Goal: Task Accomplishment & Management: Complete application form

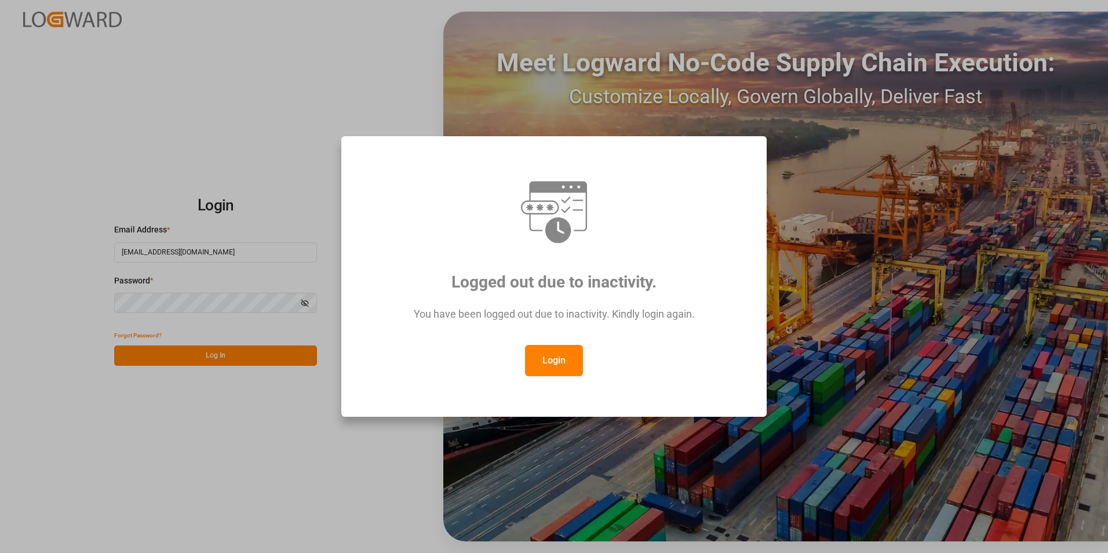
click at [561, 361] on button "Login" at bounding box center [554, 360] width 58 height 31
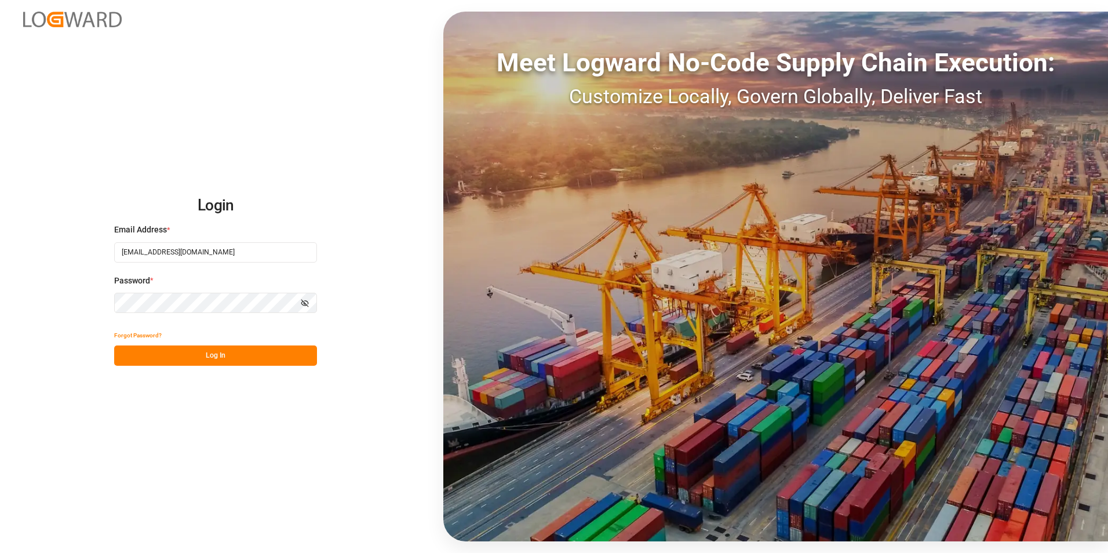
click at [206, 357] on button "Log In" at bounding box center [215, 355] width 203 height 20
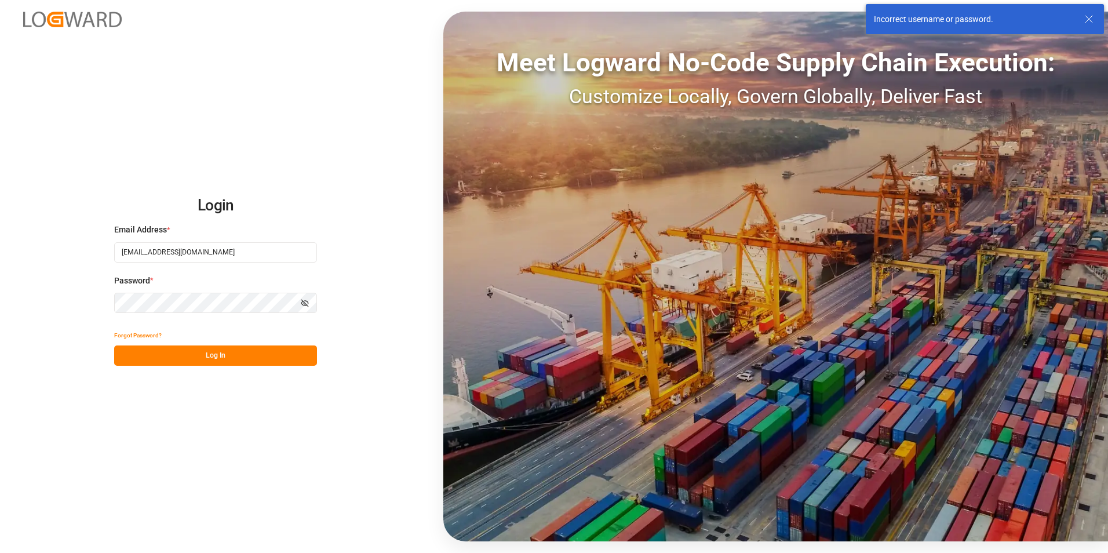
click at [58, 301] on div "Login Email Address * [EMAIL_ADDRESS][DOMAIN_NAME] Password * Show password For…" at bounding box center [554, 276] width 1108 height 553
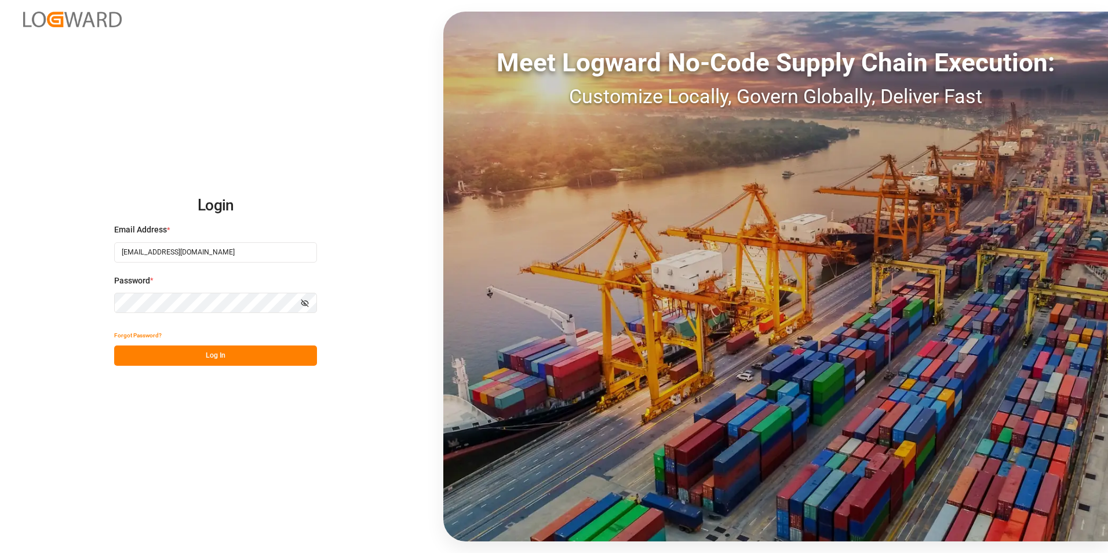
click at [129, 353] on button "Log In" at bounding box center [215, 355] width 203 height 20
click at [222, 359] on button "Log In" at bounding box center [215, 355] width 203 height 20
click at [28, 301] on div "Login Email Address * [EMAIL_ADDRESS][DOMAIN_NAME] Password * Show password For…" at bounding box center [554, 276] width 1108 height 553
click at [131, 353] on button "Log In" at bounding box center [215, 355] width 203 height 20
click at [222, 358] on button "Log In" at bounding box center [215, 355] width 203 height 20
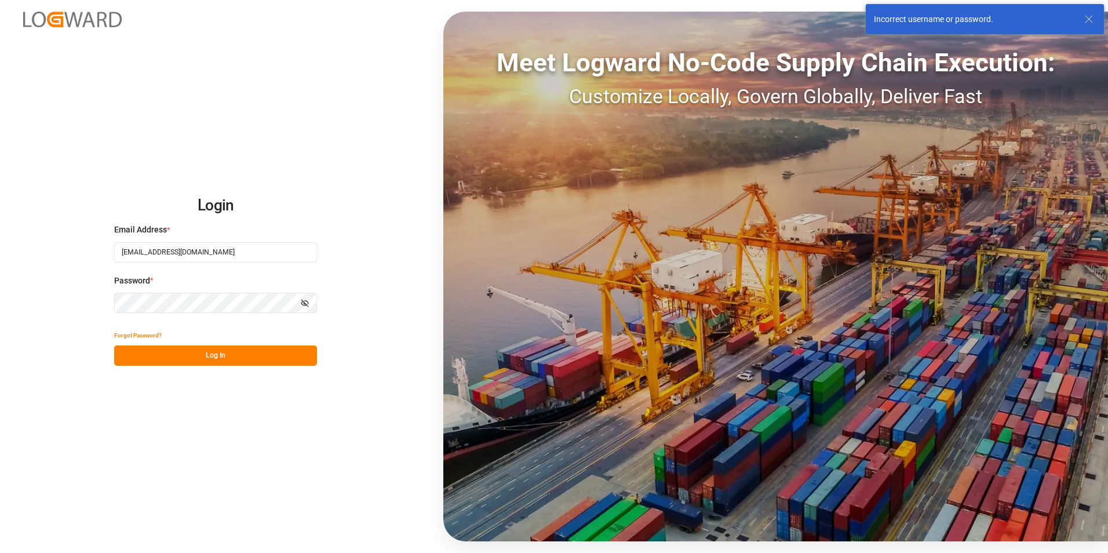
click at [0, 293] on html "Login Email Address * [EMAIL_ADDRESS][DOMAIN_NAME] Password * Show password For…" at bounding box center [554, 276] width 1108 height 553
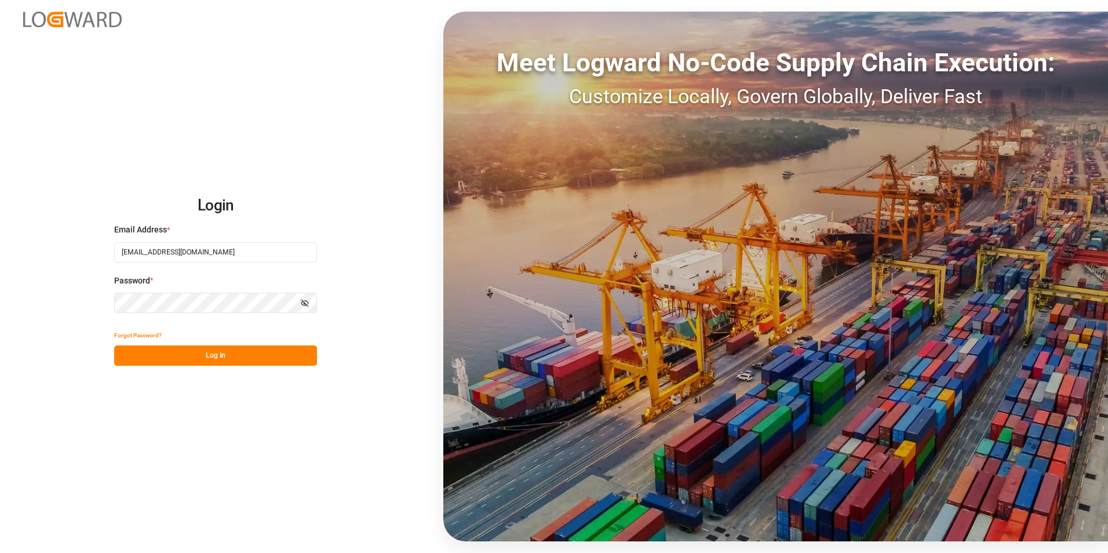
click at [126, 357] on button "Log In" at bounding box center [215, 355] width 203 height 20
click at [149, 334] on button "Forgot Password?" at bounding box center [138, 335] width 48 height 20
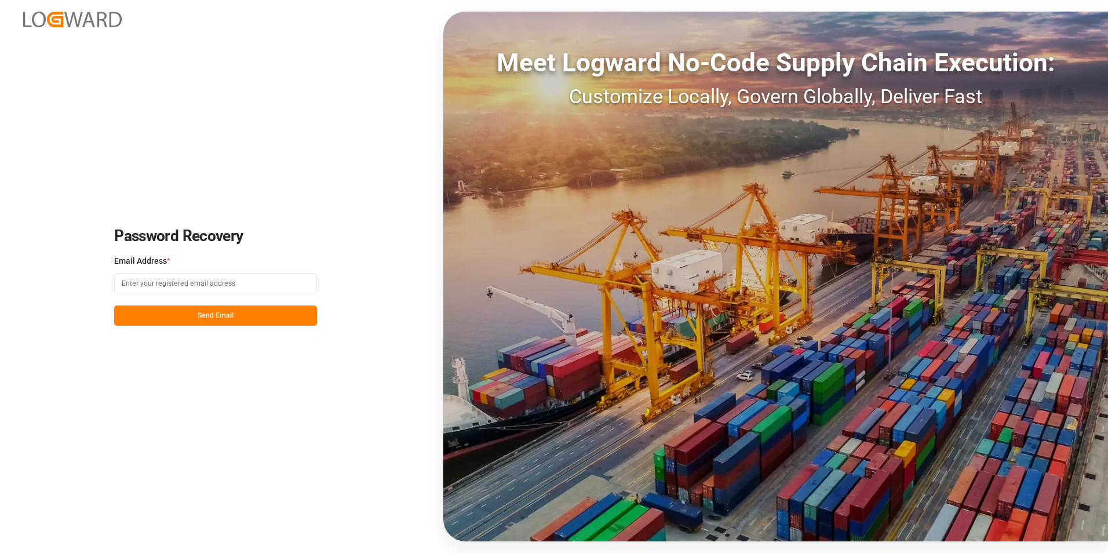
click at [153, 283] on input at bounding box center [215, 283] width 203 height 20
type input "[EMAIL_ADDRESS][DOMAIN_NAME]"
click at [210, 317] on button "Send Email" at bounding box center [215, 315] width 203 height 20
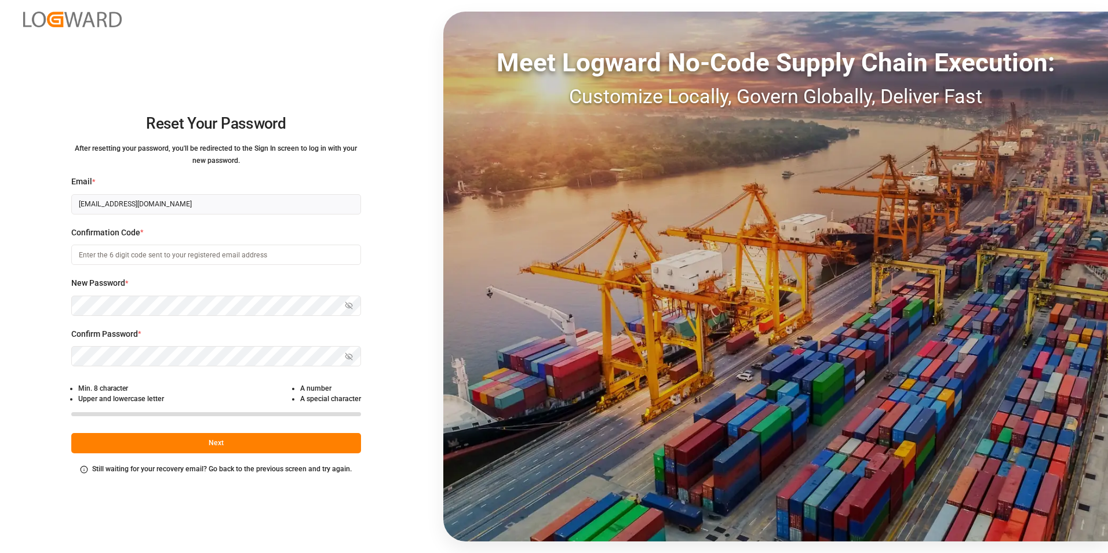
click at [104, 255] on input at bounding box center [216, 254] width 290 height 20
type input "124093"
click at [357, 337] on label "Confirm Password *" at bounding box center [216, 334] width 290 height 12
click at [54, 305] on div "Reset Your Password After resetting your password, you'll be redirected to the …" at bounding box center [216, 276] width 432 height 553
click at [352, 309] on icon "button" at bounding box center [348, 305] width 7 height 7
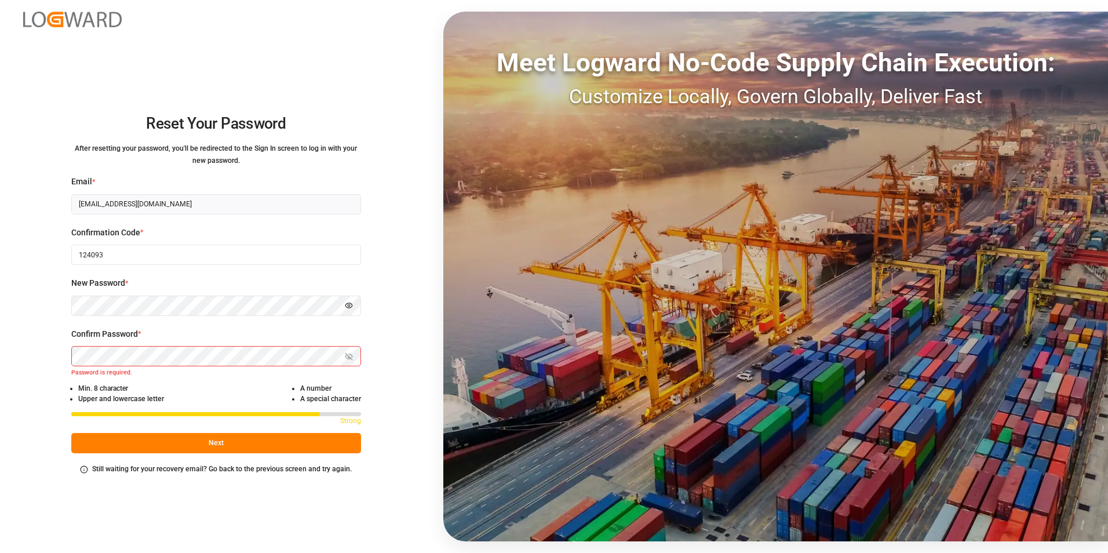
click at [345, 304] on icon "button" at bounding box center [349, 305] width 8 height 8
click at [350, 356] on icon "button" at bounding box center [349, 356] width 8 height 8
click at [215, 439] on button "Next" at bounding box center [216, 443] width 290 height 20
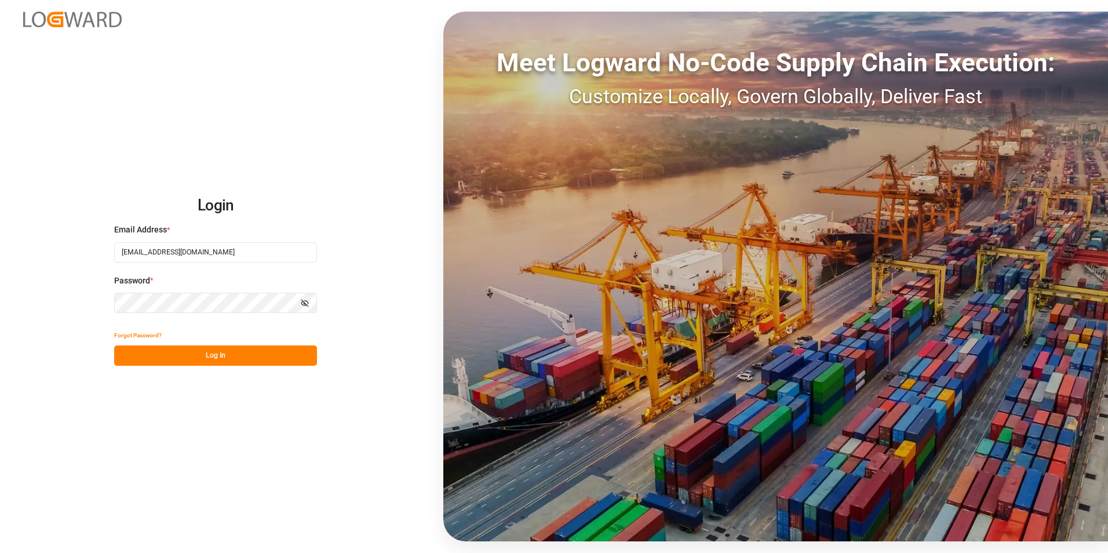
click at [216, 358] on button "Log In" at bounding box center [215, 355] width 203 height 20
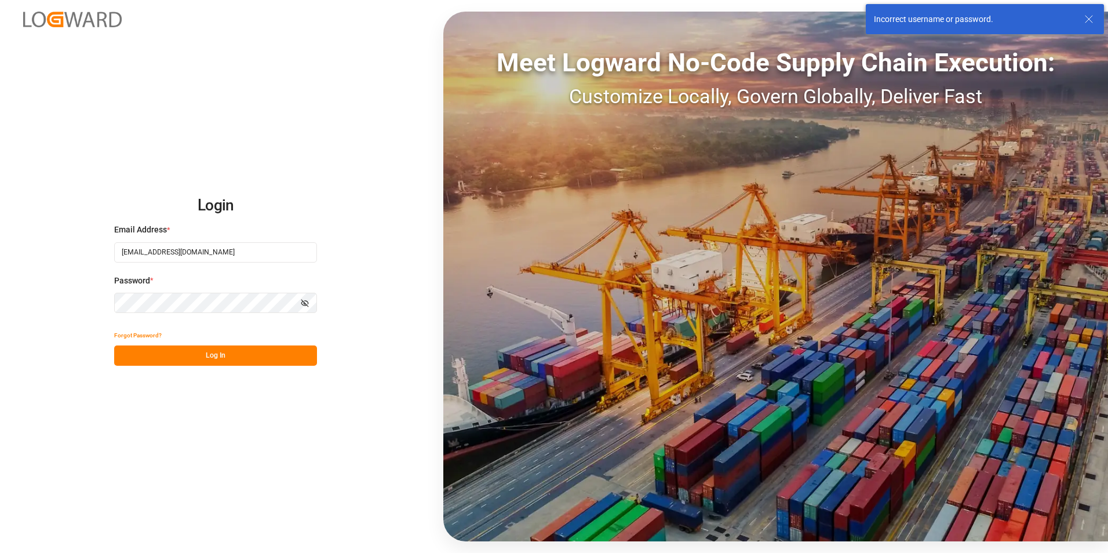
click at [43, 302] on div "Login Email Address * [EMAIL_ADDRESS][DOMAIN_NAME] Password * Show password For…" at bounding box center [554, 276] width 1108 height 553
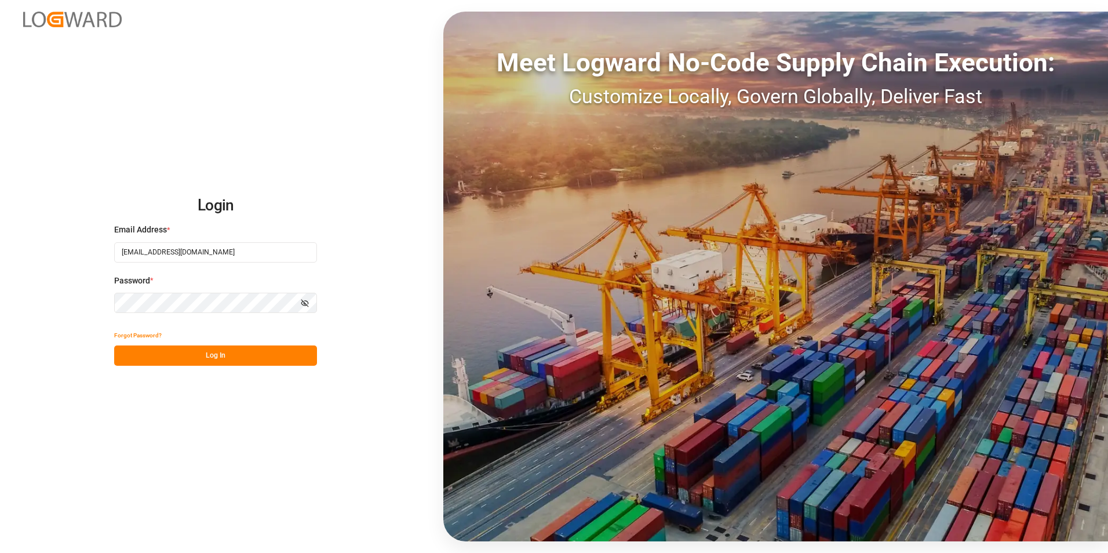
click at [305, 305] on icon "button" at bounding box center [305, 303] width 8 height 8
click at [229, 358] on button "Log In" at bounding box center [215, 355] width 203 height 20
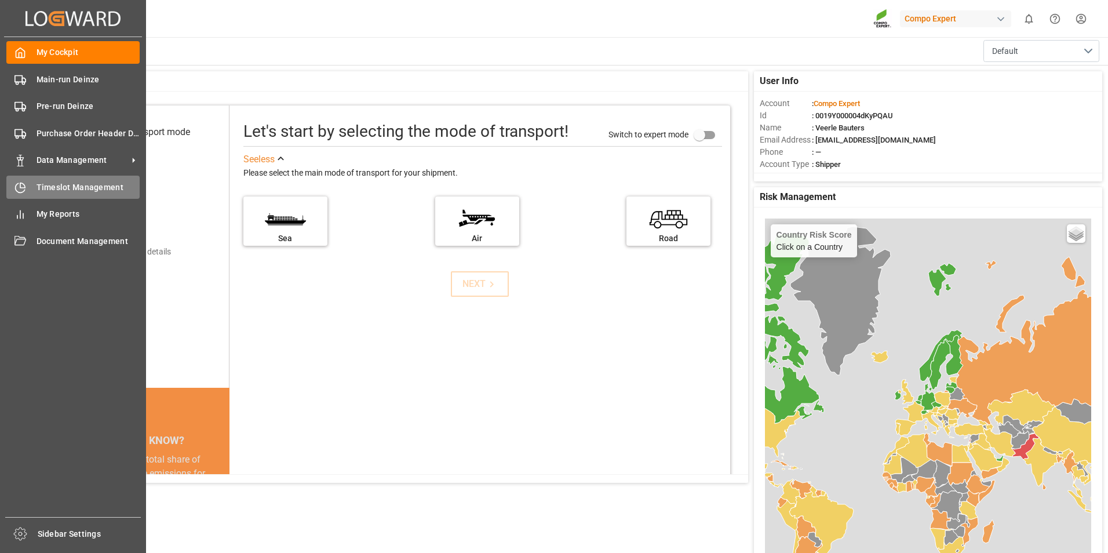
click at [22, 186] on icon at bounding box center [20, 188] width 12 height 12
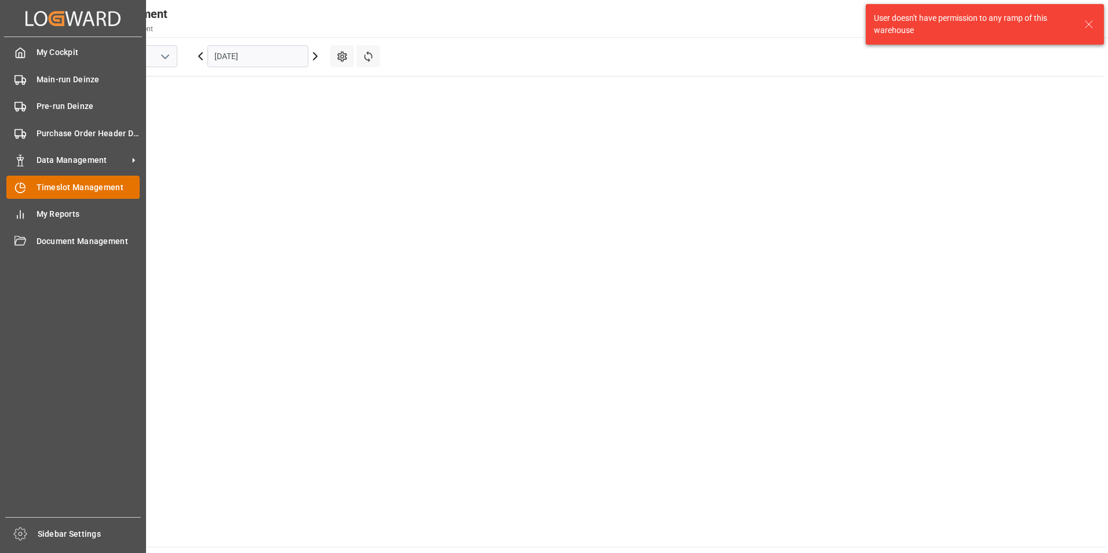
scroll to position [406, 0]
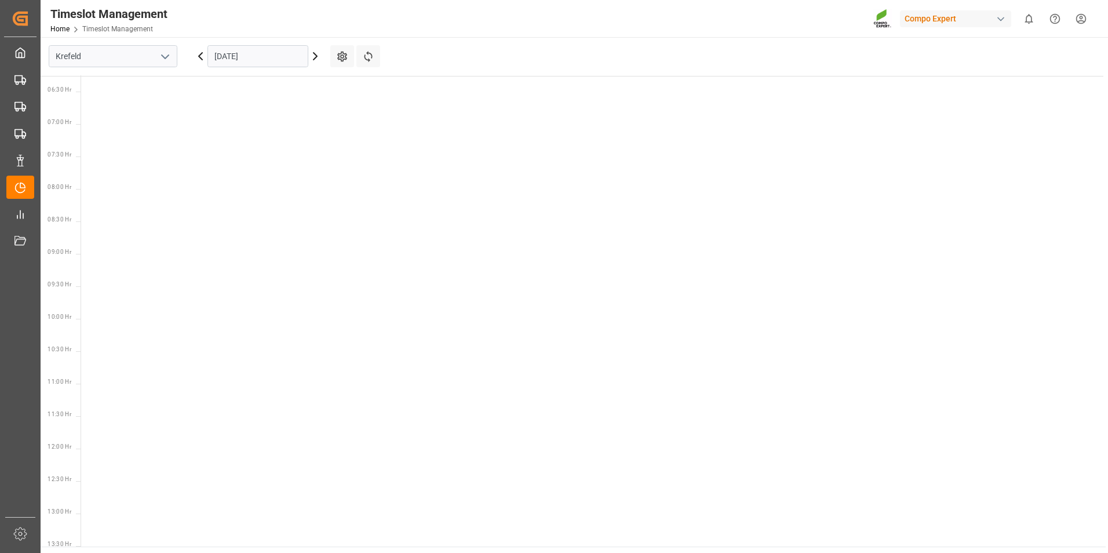
click at [162, 57] on icon "open menu" at bounding box center [165, 57] width 14 height 14
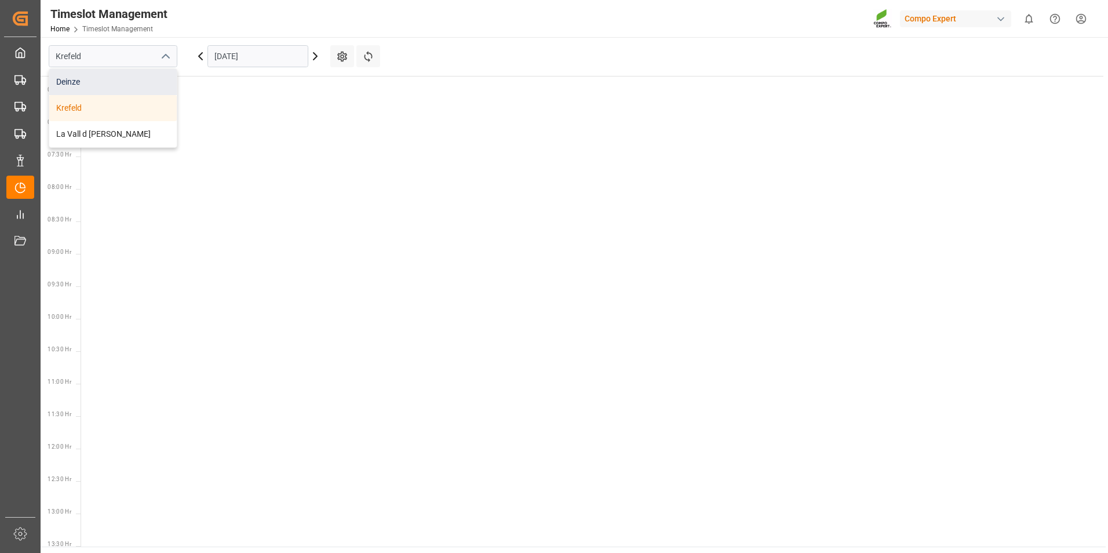
click at [71, 79] on div "Deinze" at bounding box center [112, 82] width 127 height 26
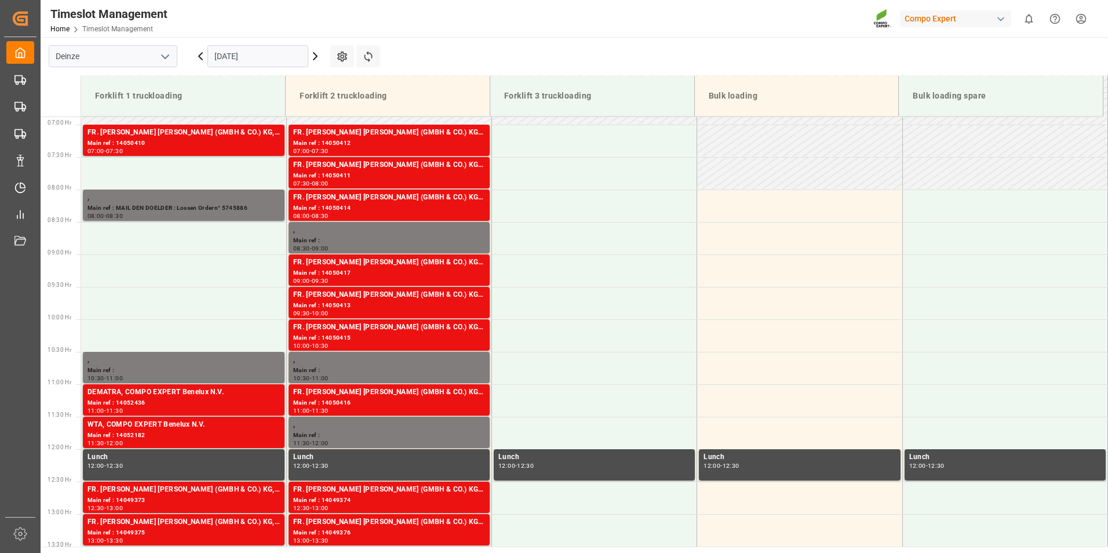
scroll to position [447, 0]
click at [276, 57] on input "[DATE]" at bounding box center [257, 56] width 101 height 22
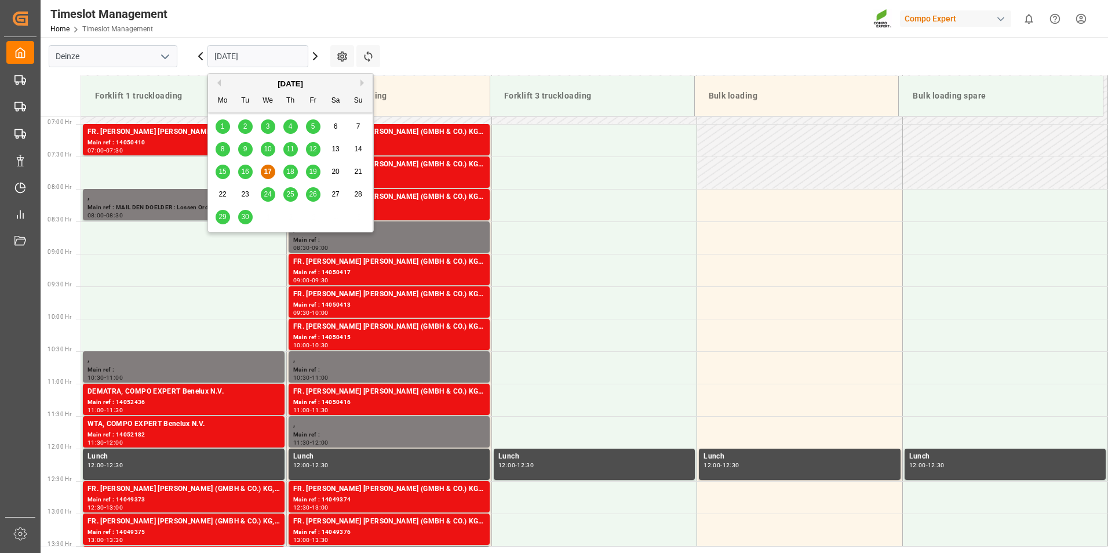
click at [244, 170] on span "16" at bounding box center [245, 171] width 8 height 8
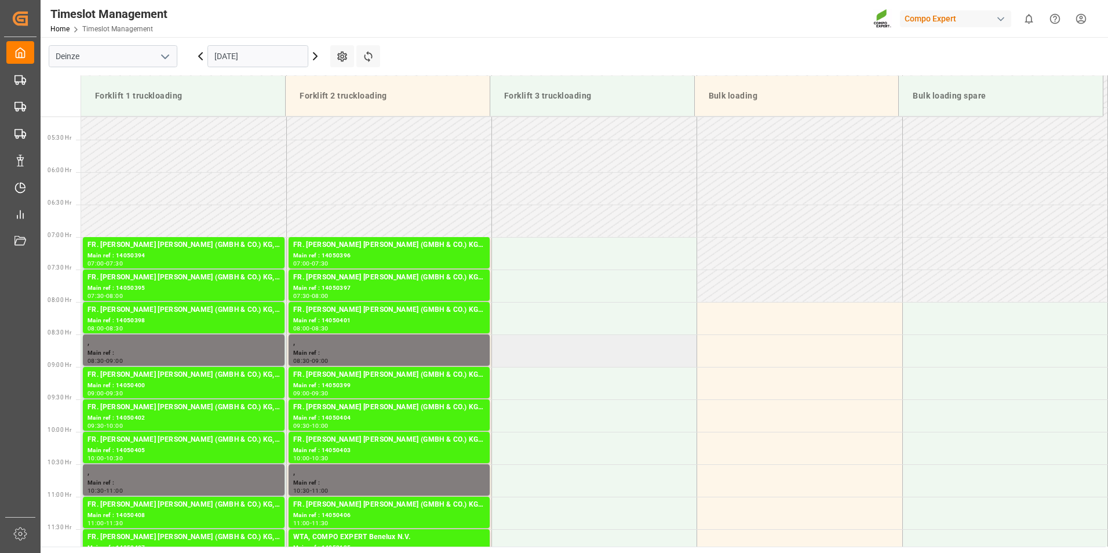
scroll to position [331, 0]
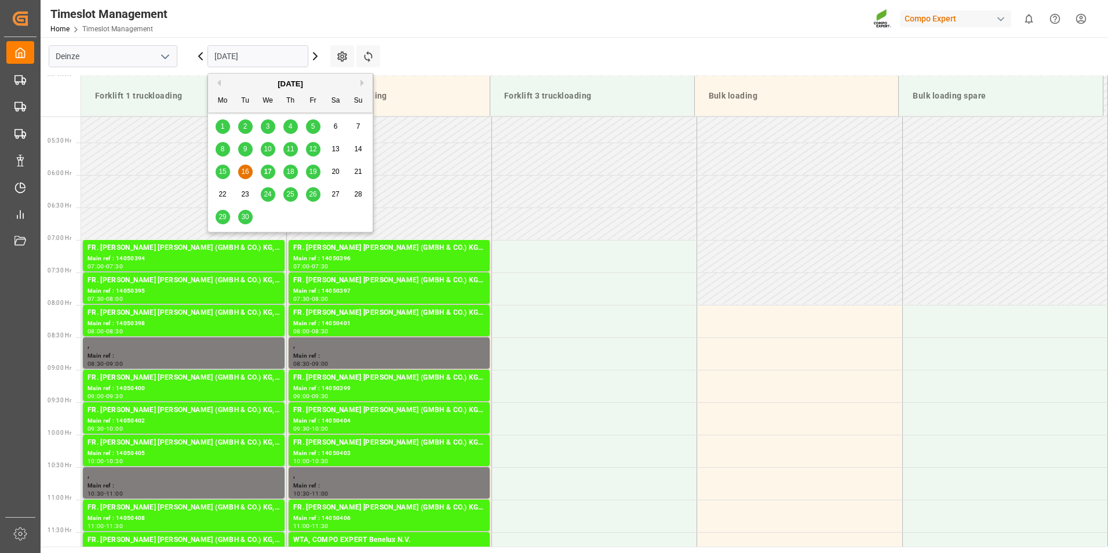
click at [280, 55] on input "[DATE]" at bounding box center [257, 56] width 101 height 22
click at [270, 171] on span "17" at bounding box center [268, 171] width 8 height 8
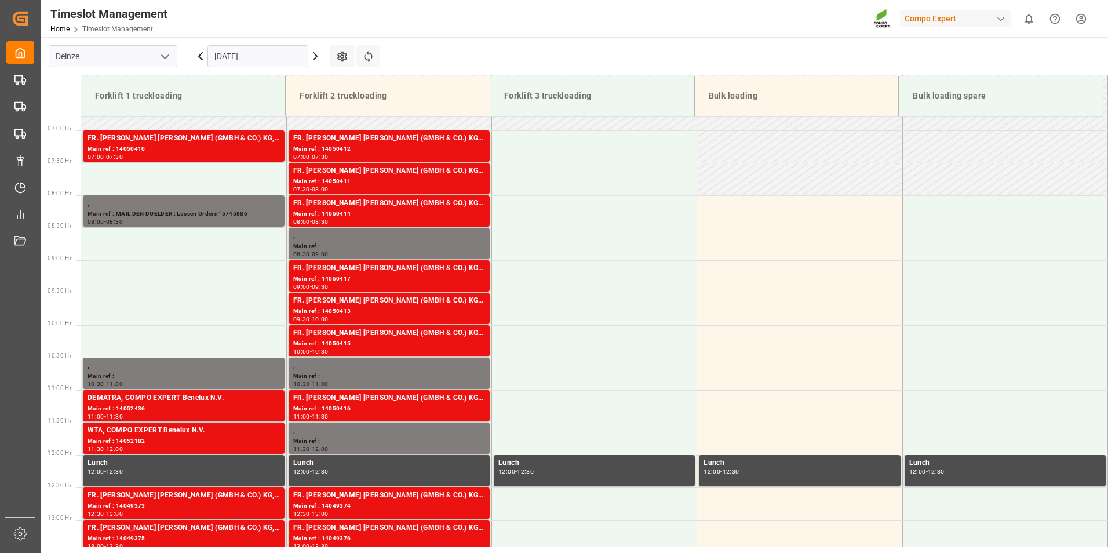
scroll to position [439, 0]
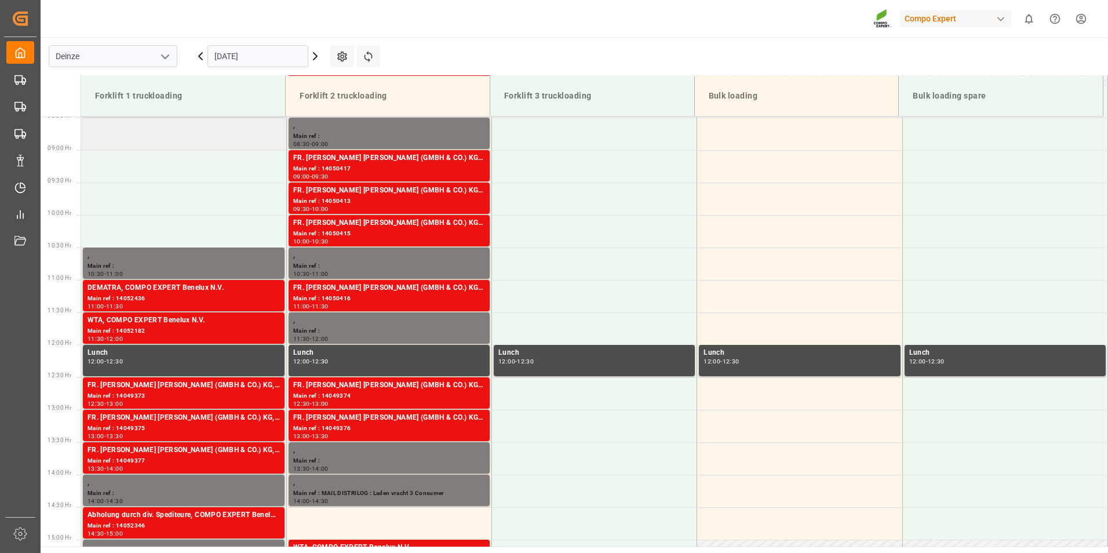
scroll to position [563, 0]
